Goal: Register for event/course

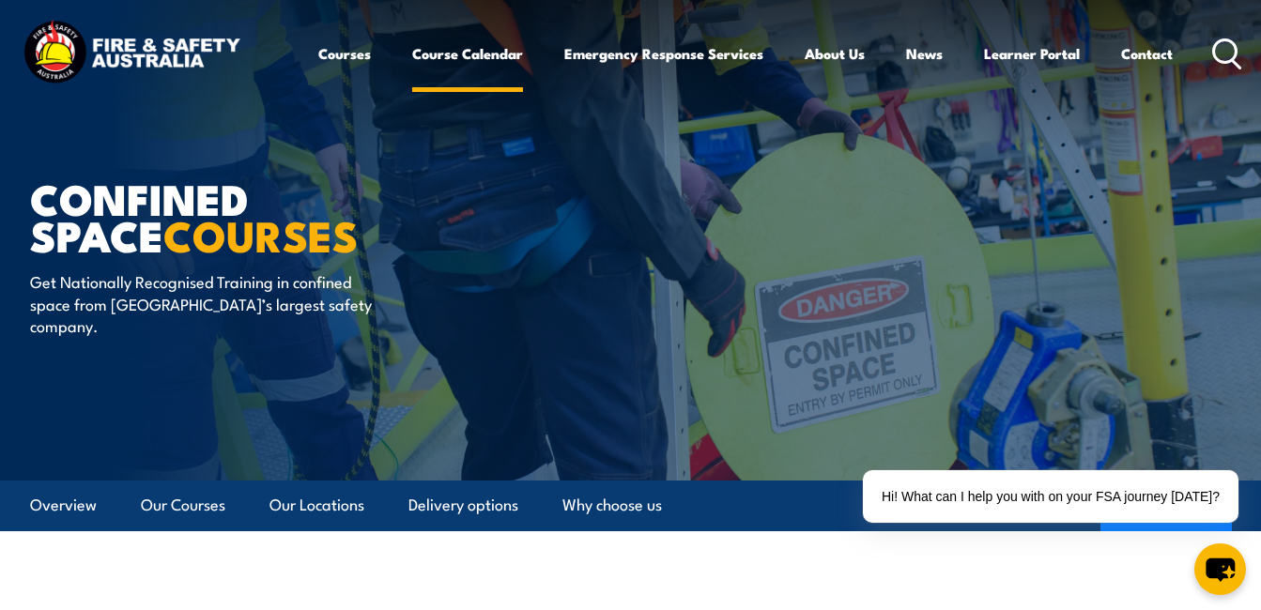
click at [455, 57] on link "Course Calendar" at bounding box center [467, 53] width 111 height 45
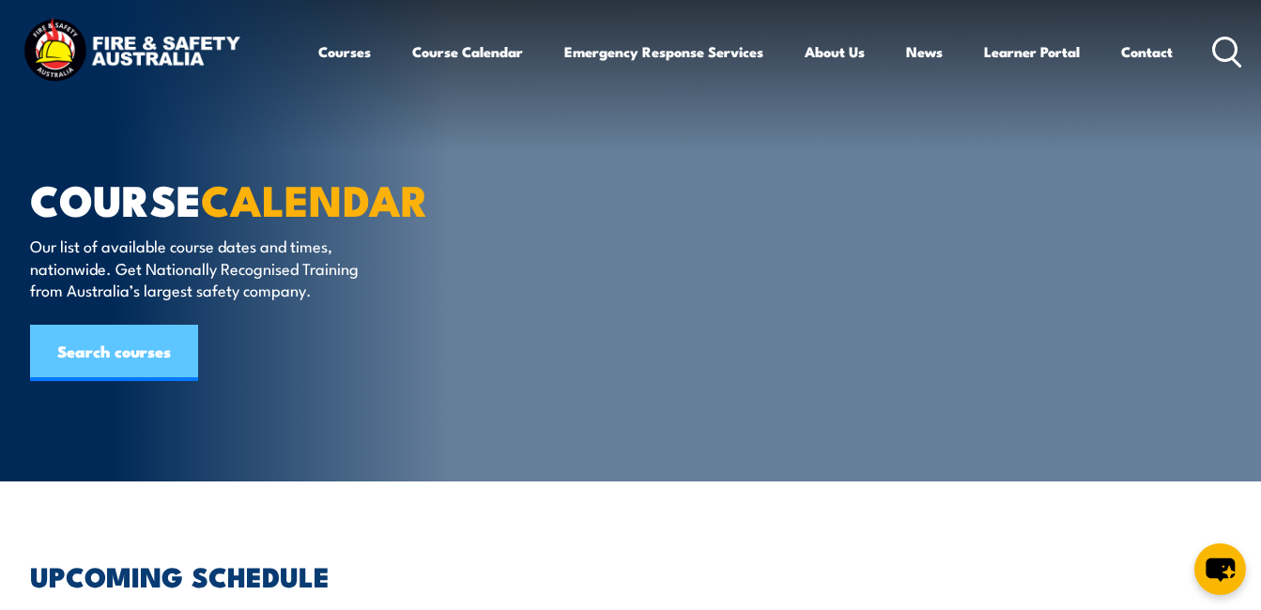
click at [128, 359] on link "Search courses" at bounding box center [114, 353] width 168 height 56
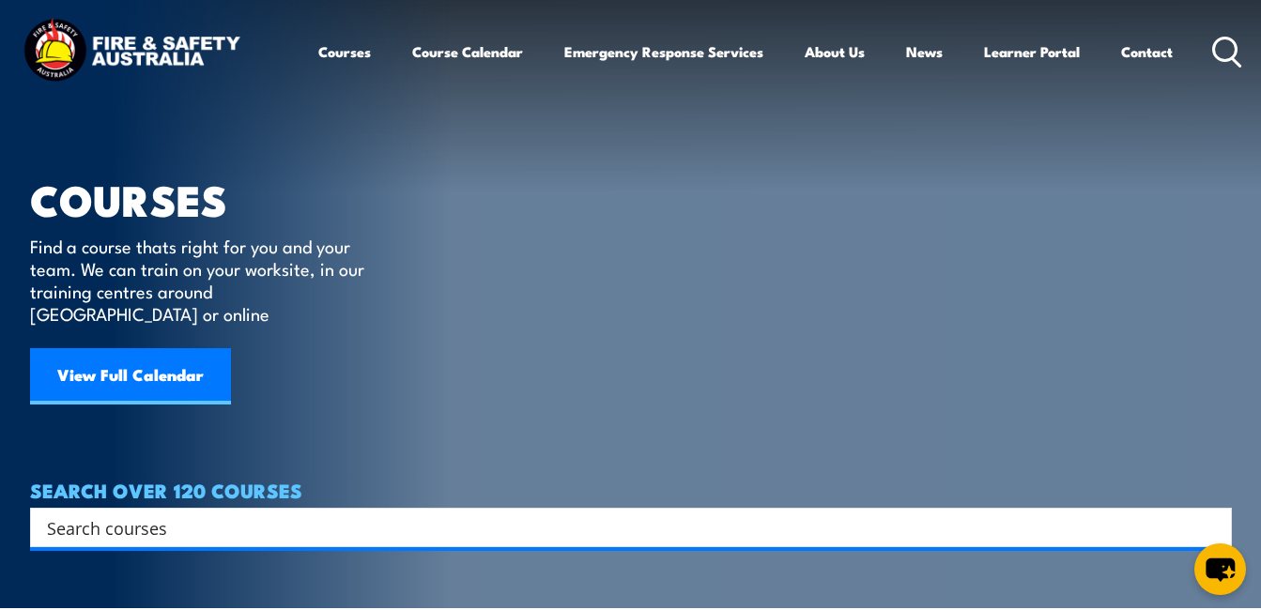
click at [193, 514] on input "Search input" at bounding box center [618, 528] width 1143 height 28
type input "wp"
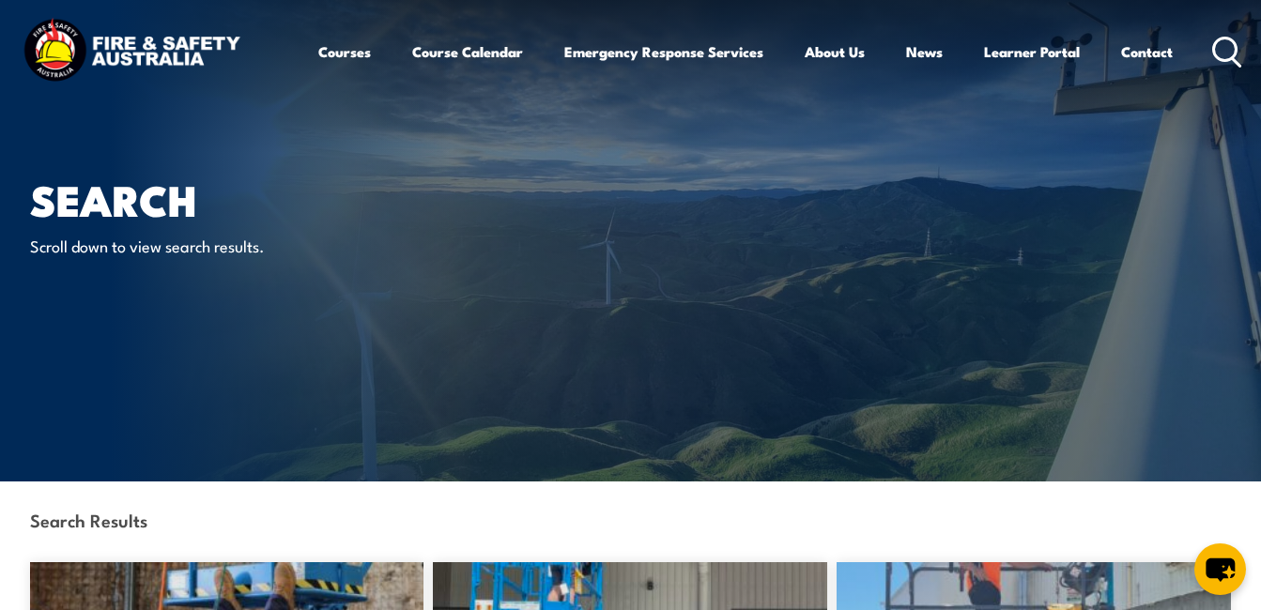
click at [1223, 54] on icon at bounding box center [1227, 52] width 30 height 31
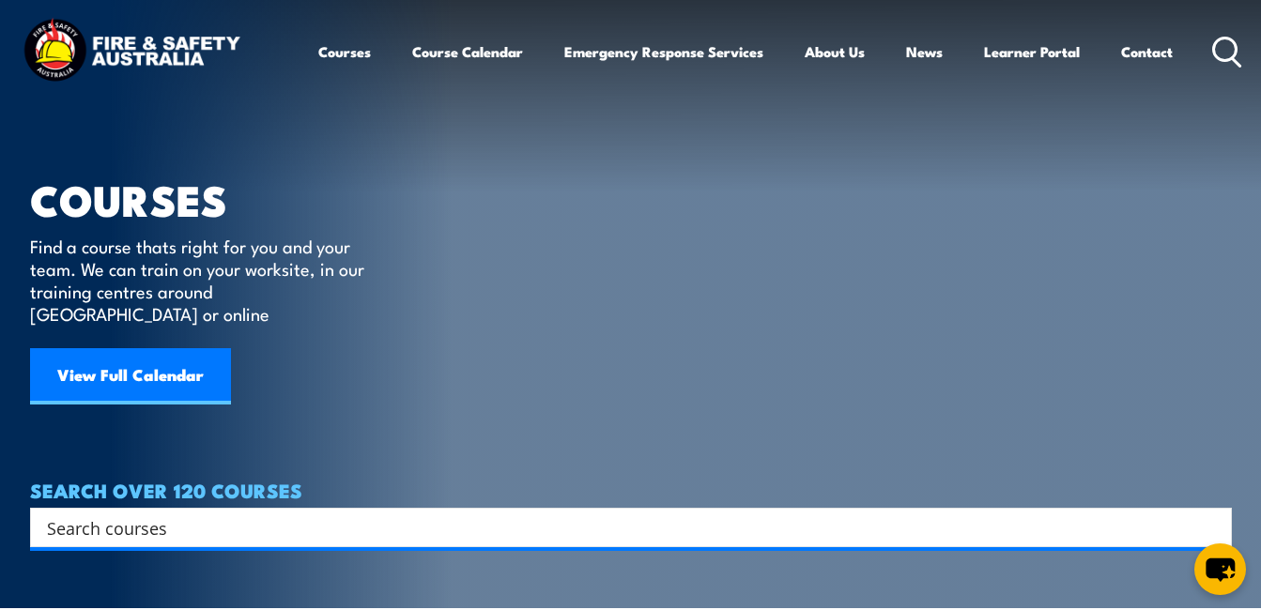
click at [1223, 54] on icon at bounding box center [1227, 52] width 30 height 31
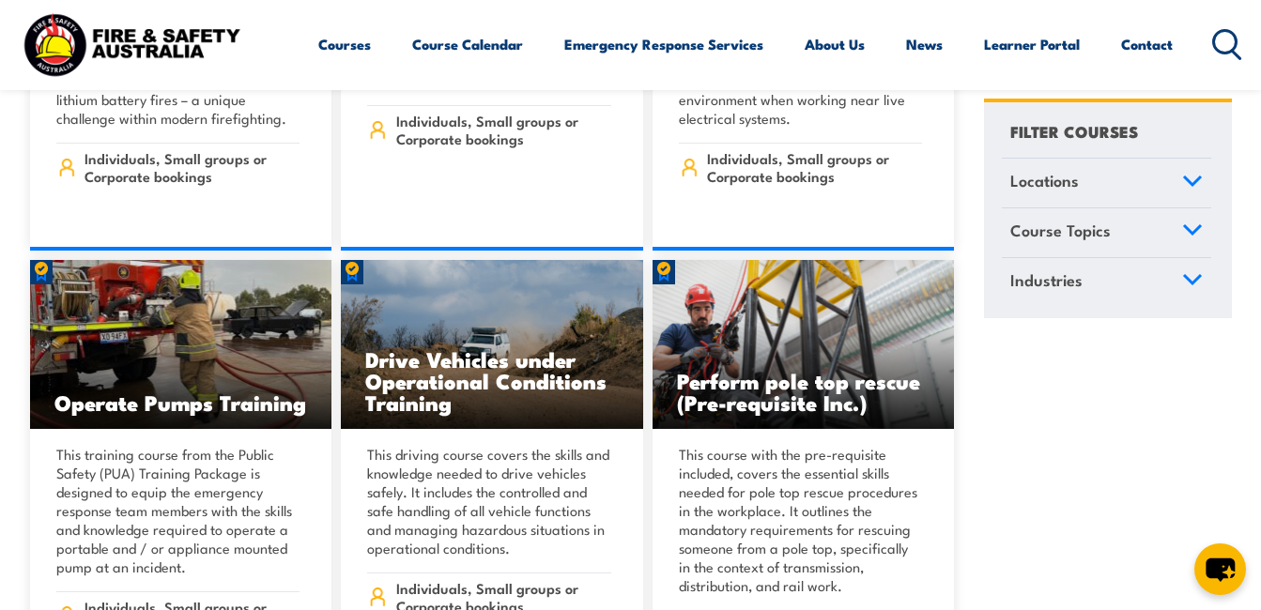
scroll to position [4410, 0]
